Goal: Check status: Check status

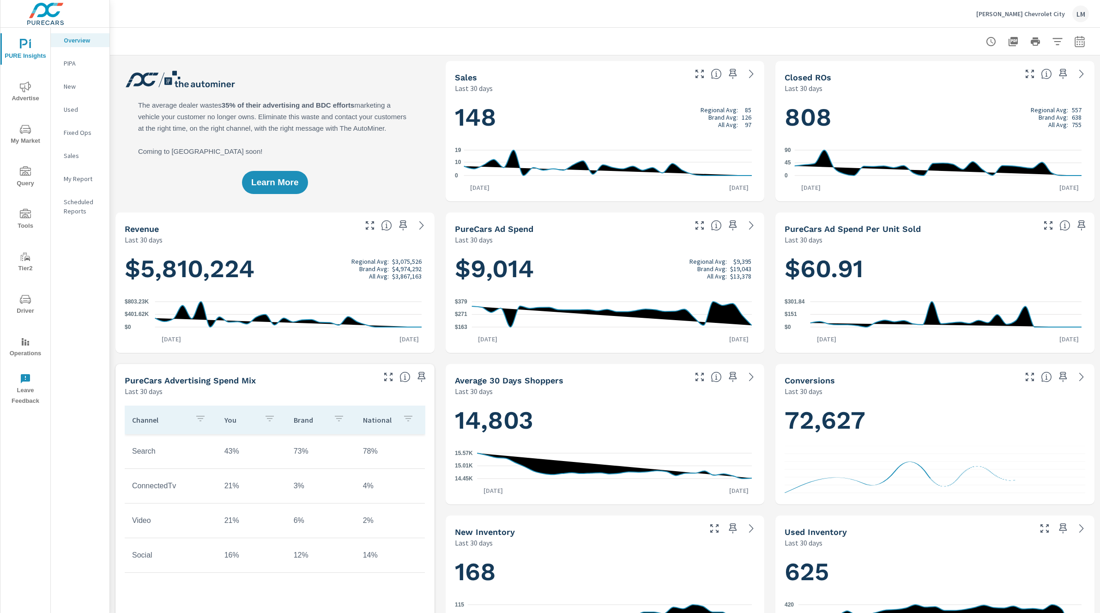
scroll to position [0, 0]
click at [31, 90] on span "Advertise" at bounding box center [25, 92] width 44 height 23
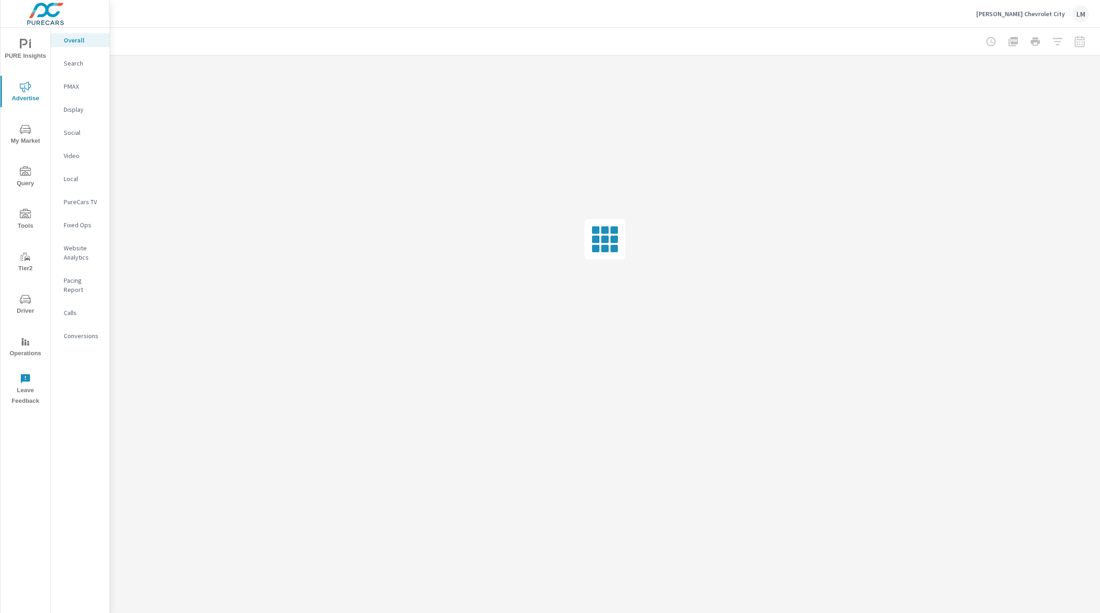
click at [77, 151] on p "Video" at bounding box center [83, 155] width 38 height 9
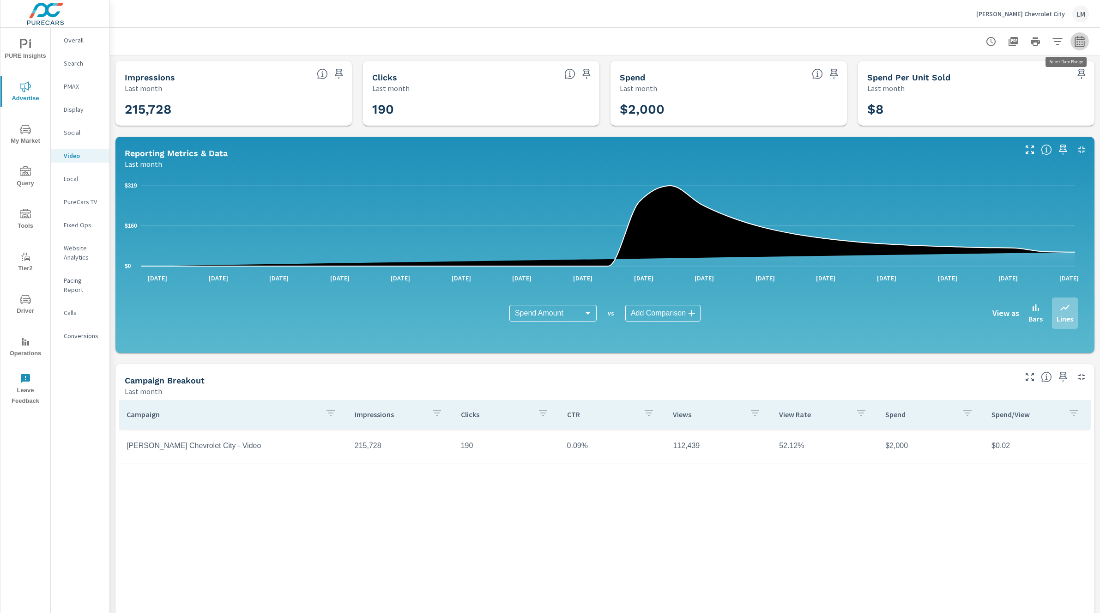
click at [1076, 41] on icon "button" at bounding box center [1079, 43] width 6 height 4
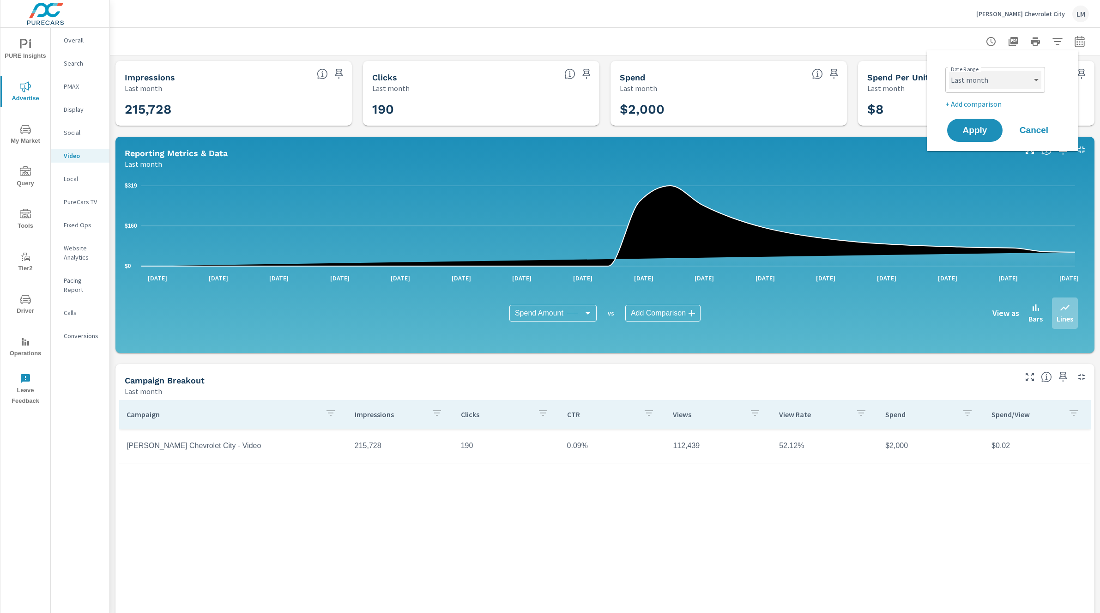
click at [1018, 85] on select "Custom Yesterday Last week Last 7 days Last 14 days Last 30 days Last 45 days L…" at bounding box center [995, 80] width 92 height 18
select select "Month to date"
click at [975, 127] on span "Apply" at bounding box center [975, 130] width 38 height 9
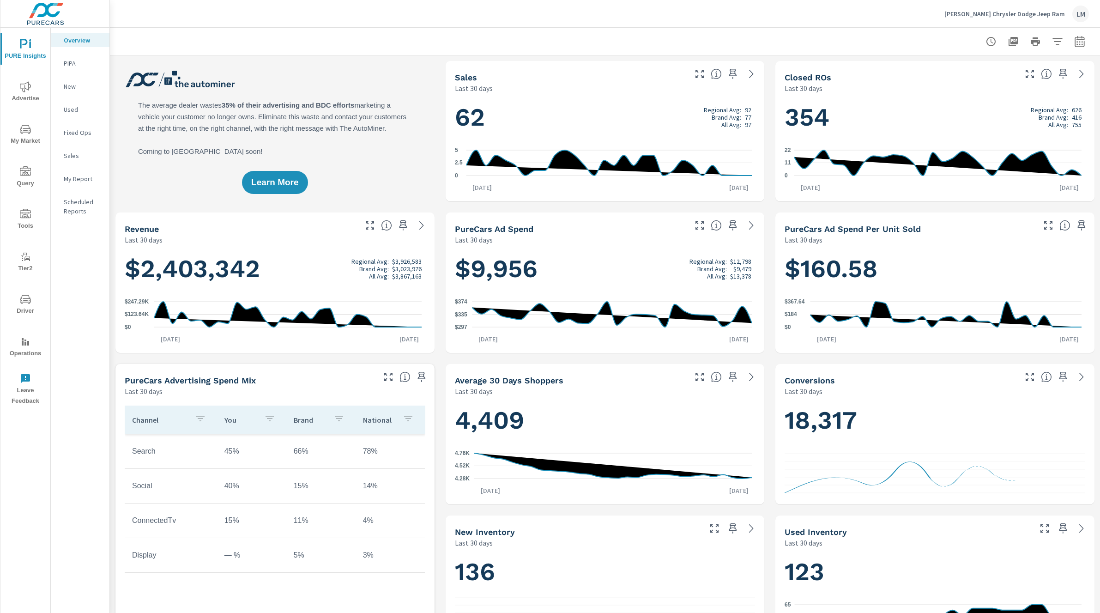
click at [30, 89] on icon "nav menu" at bounding box center [25, 86] width 11 height 11
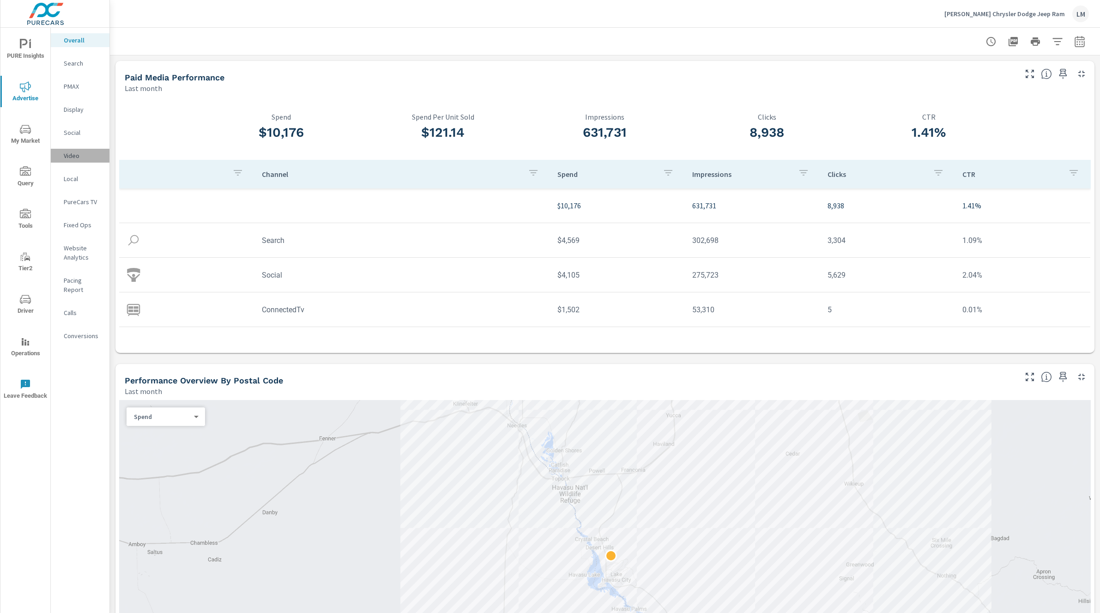
click at [72, 155] on p "Video" at bounding box center [83, 155] width 38 height 9
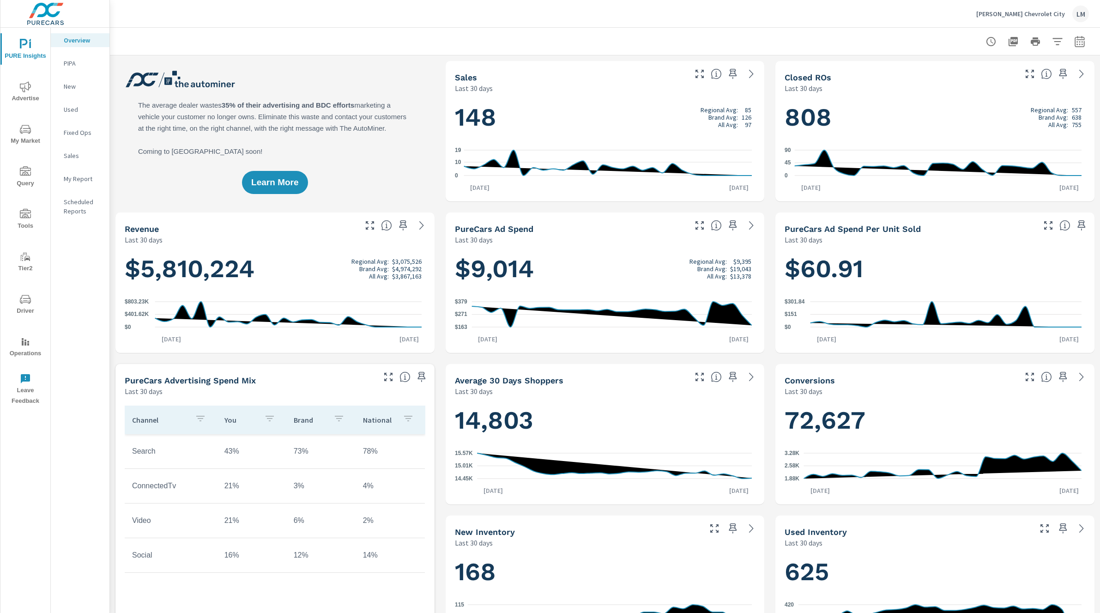
scroll to position [0, 0]
click at [30, 86] on icon "nav menu" at bounding box center [25, 86] width 11 height 11
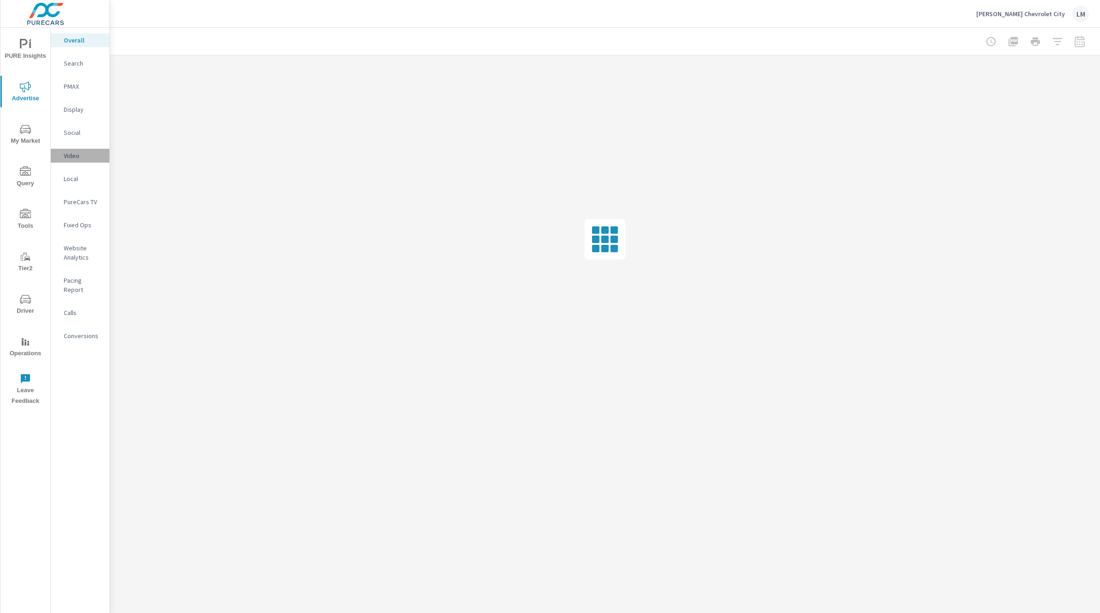
click at [72, 154] on p "Video" at bounding box center [83, 155] width 38 height 9
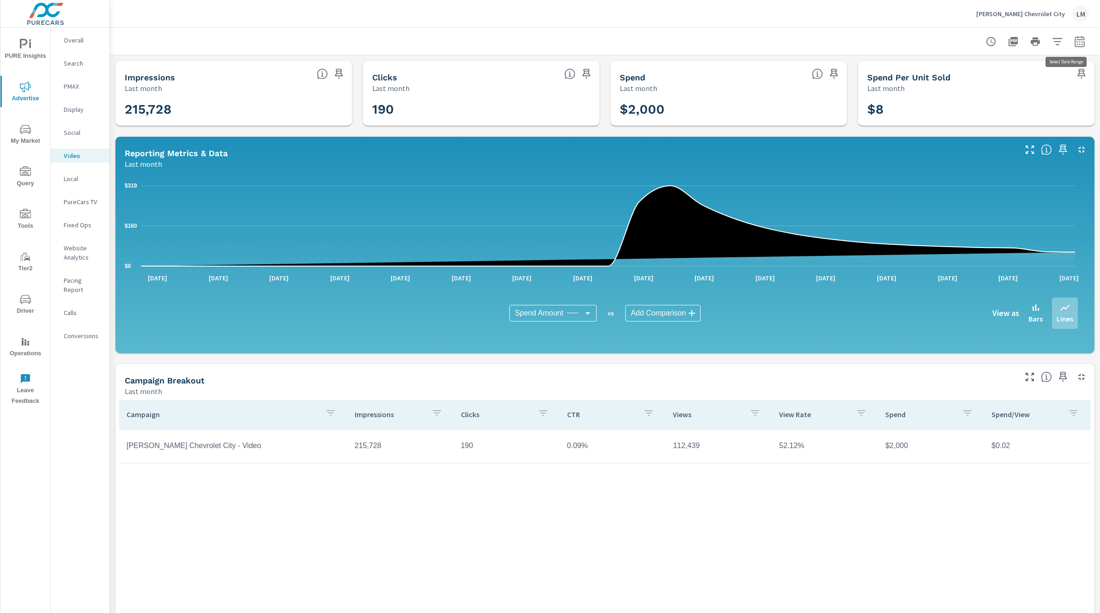
click at [1074, 46] on icon "button" at bounding box center [1079, 41] width 11 height 11
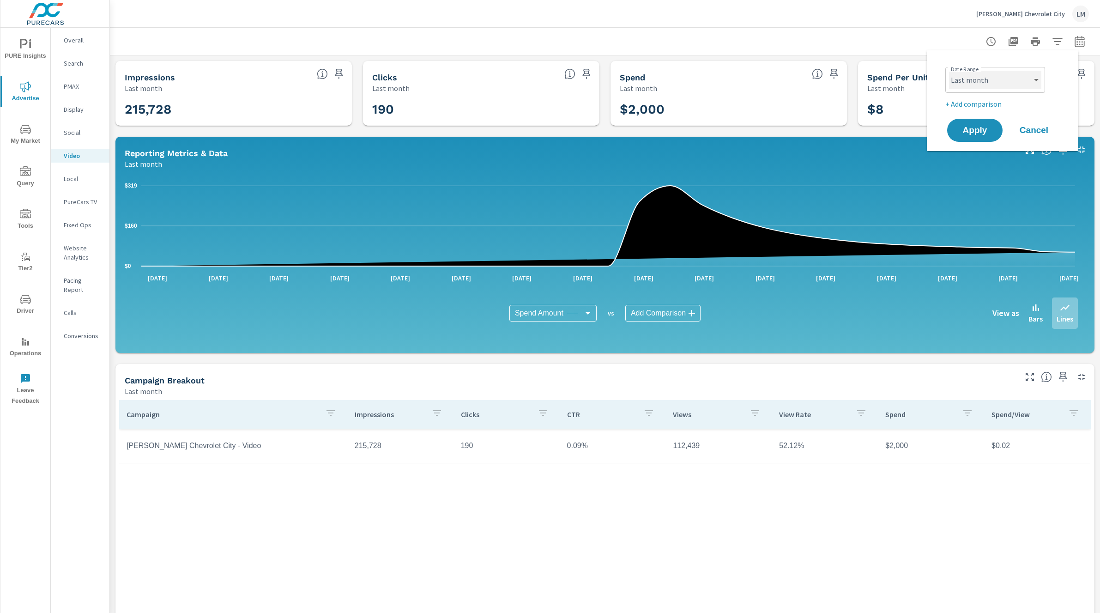
click at [1025, 75] on select "Custom Yesterday Last week Last 7 days Last 14 days Last 30 days Last 45 days L…" at bounding box center [995, 80] width 92 height 18
select select "Month to date"
click at [981, 127] on span "Apply" at bounding box center [975, 130] width 38 height 9
